Goal: Task Accomplishment & Management: Use online tool/utility

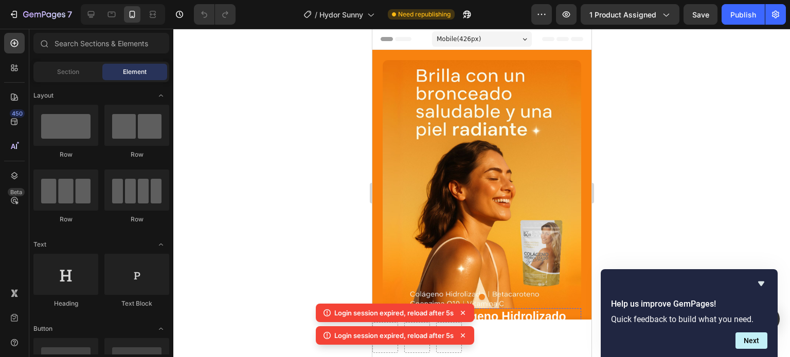
scroll to position [463, 0]
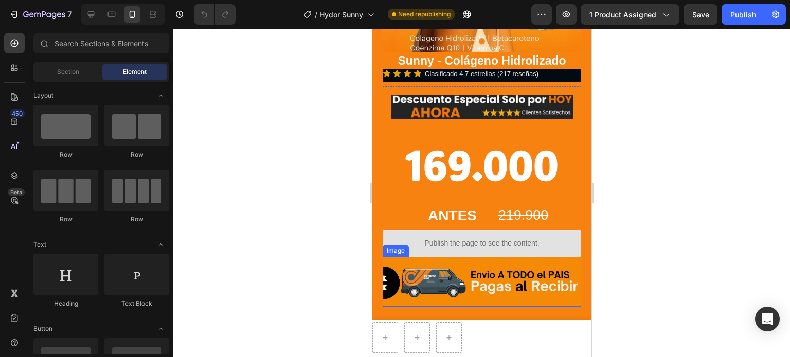
scroll to position [154, 0]
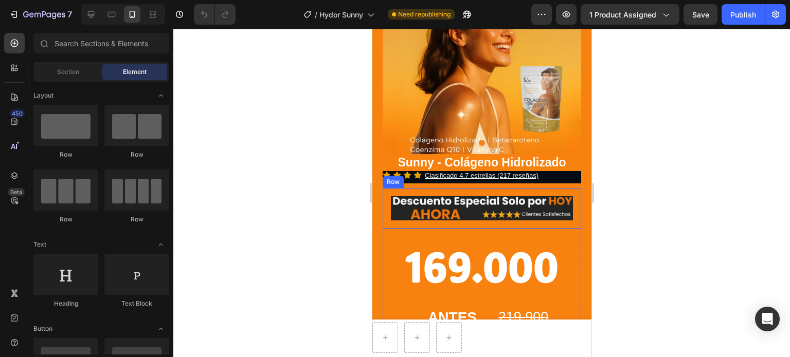
click at [453, 188] on div "Image Row" at bounding box center [481, 208] width 199 height 41
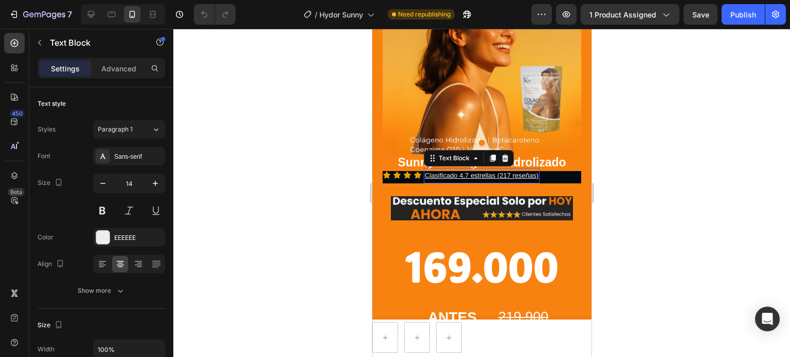
click at [467, 171] on p "Clasificado 4,7 estrellas (217 reseñas)" at bounding box center [481, 175] width 114 height 13
click at [500, 173] on div "Clasificado 4,7 estrellas (217 reseñas)" at bounding box center [481, 175] width 116 height 15
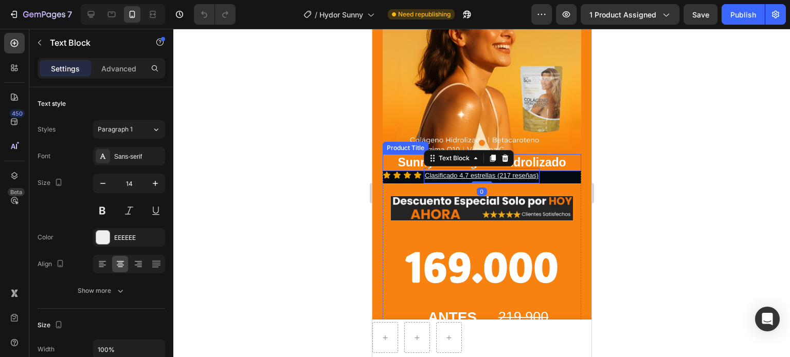
click at [565, 154] on h1 "Sunny - Colágeno Hidrolizado" at bounding box center [481, 162] width 199 height 17
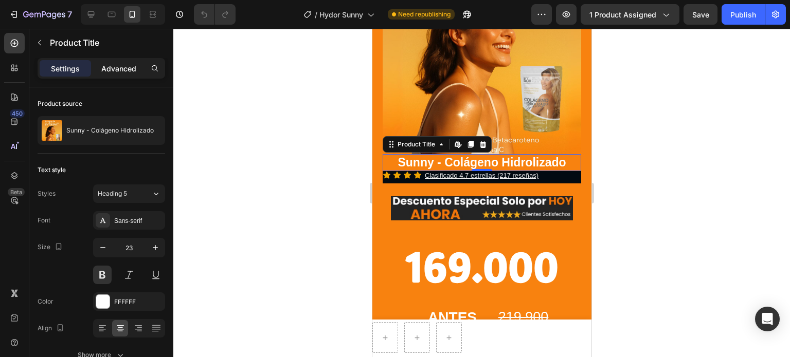
click at [128, 71] on p "Advanced" at bounding box center [118, 68] width 35 height 11
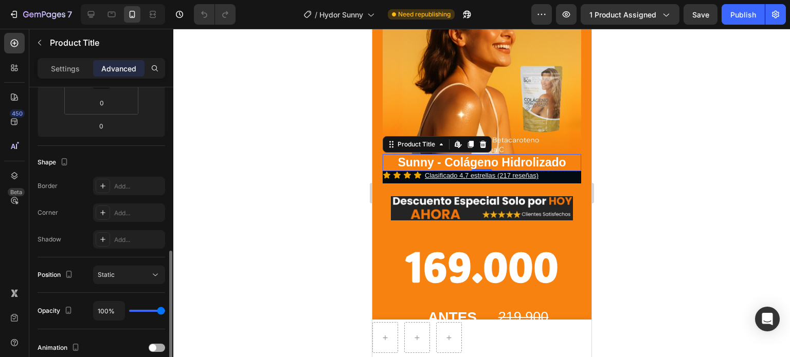
scroll to position [257, 0]
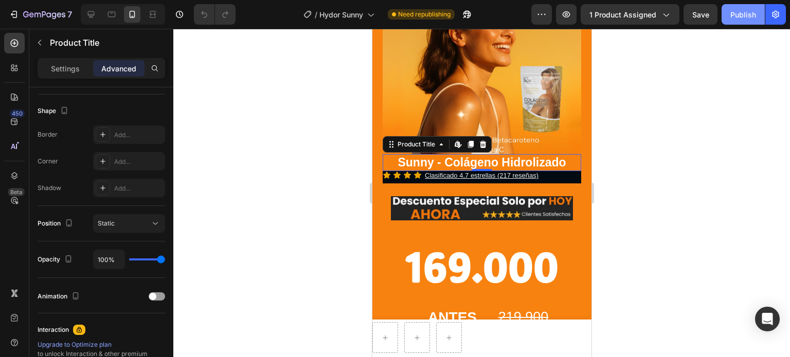
click at [741, 14] on div "Publish" at bounding box center [743, 14] width 26 height 11
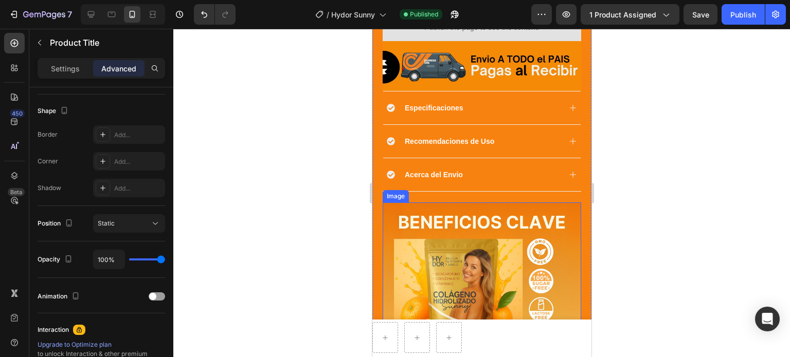
scroll to position [566, 0]
